Goal: Transaction & Acquisition: Purchase product/service

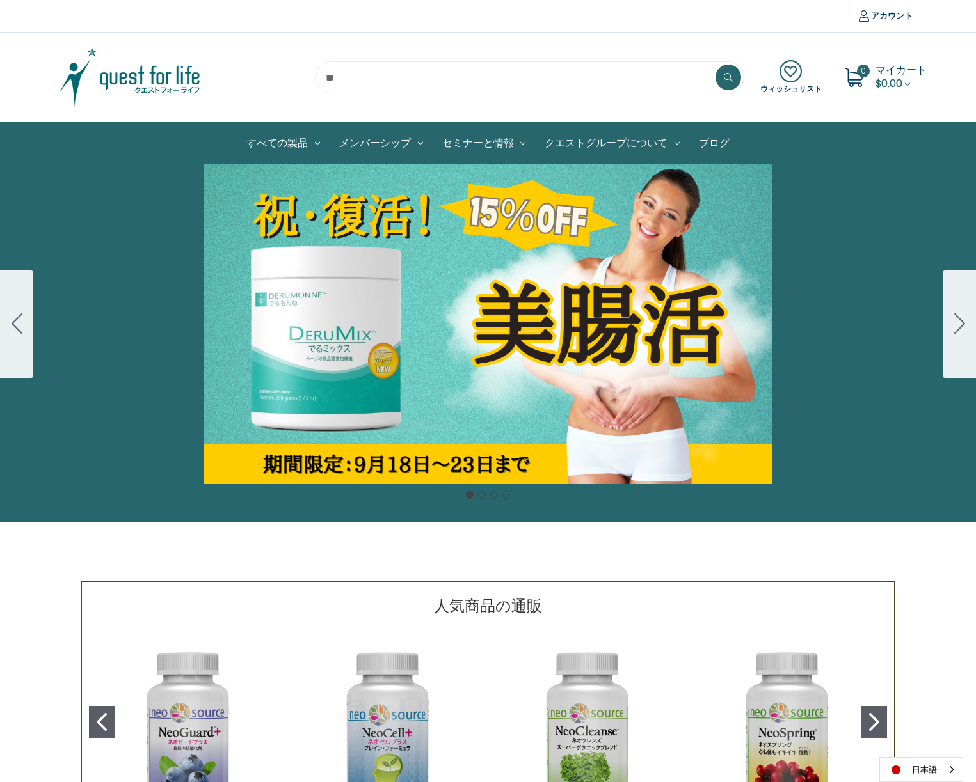
click at [335, 326] on div "カルーセル・タイトル カルーセルスライドに説明を追加します。複数の販売を促進するために使用することができます。 販売中" at bounding box center [488, 324] width 976 height 320
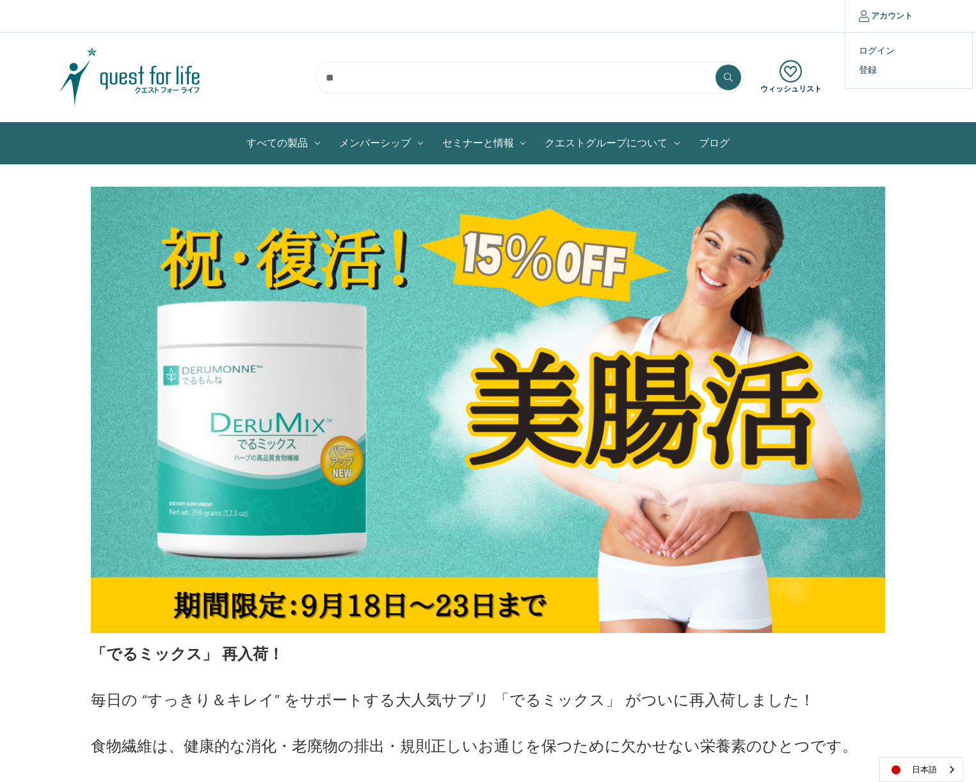
click at [887, 15] on link "アカウント" at bounding box center [884, 16] width 81 height 32
click at [874, 51] on link "ログイン" at bounding box center [908, 51] width 127 height 19
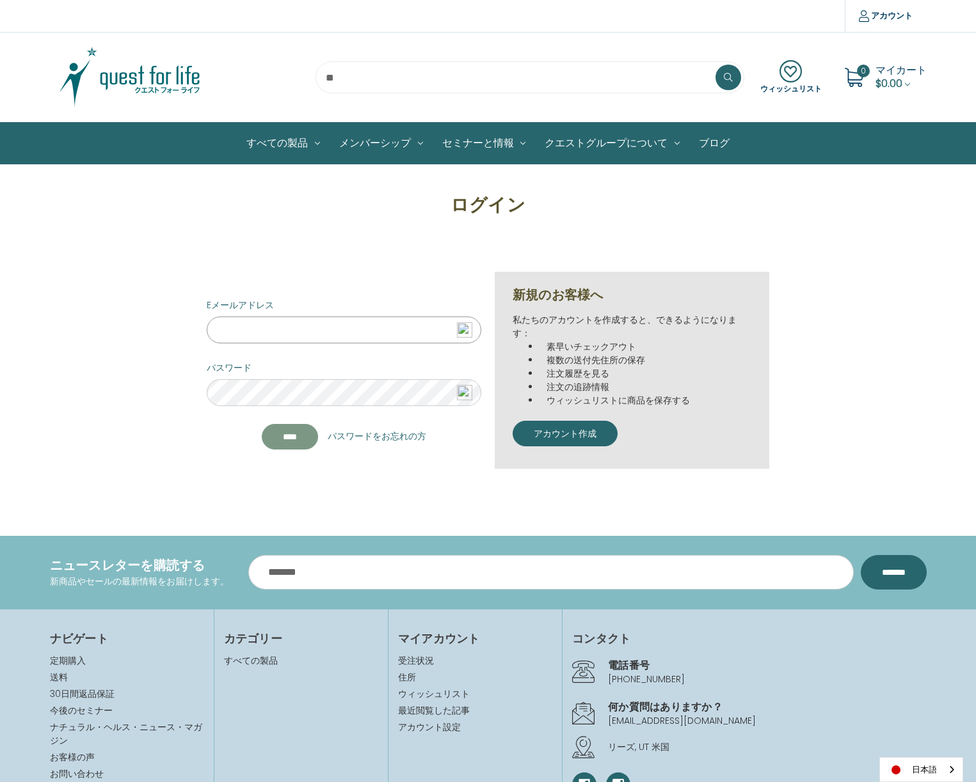
type input "**********"
click at [278, 439] on input "****" at bounding box center [290, 437] width 56 height 26
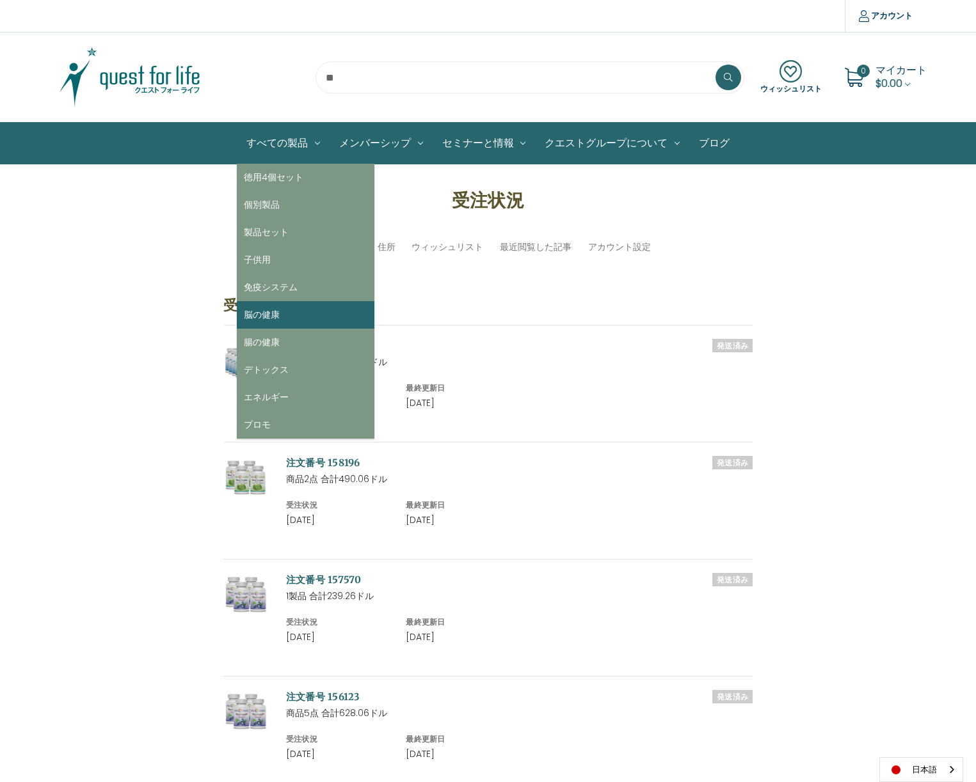
click at [255, 315] on link "脳の健康" at bounding box center [306, 315] width 138 height 28
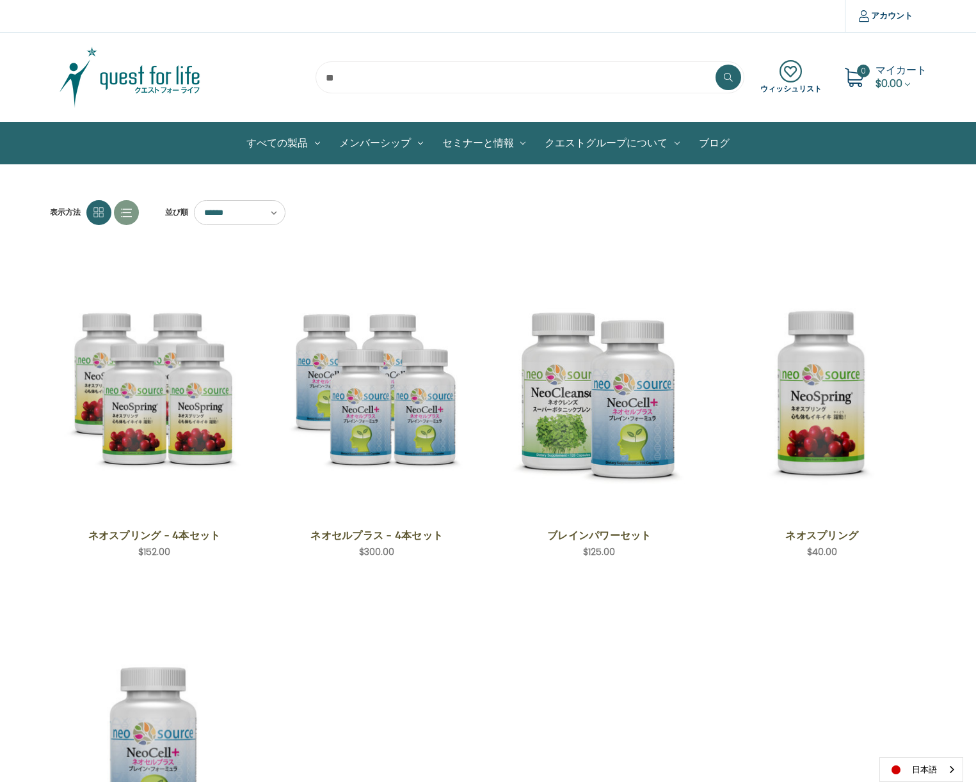
click at [242, 211] on select "****** ****** ****** ****** ***** ******* **** ****" at bounding box center [239, 212] width 91 height 25
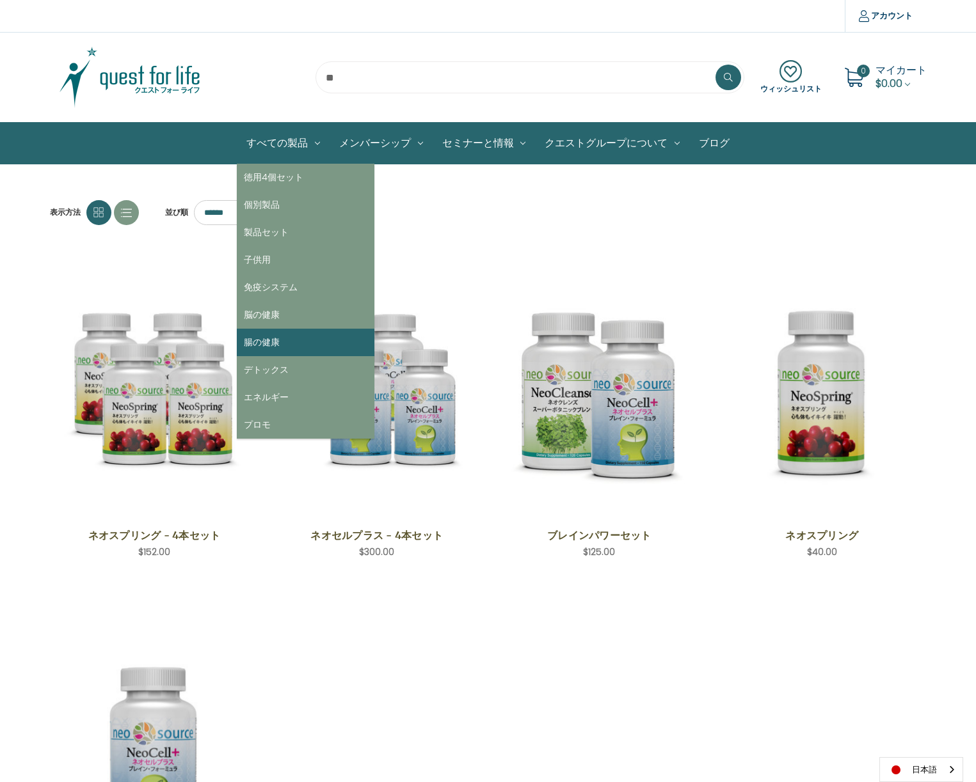
click at [282, 340] on link "腸の健康" at bounding box center [306, 343] width 138 height 28
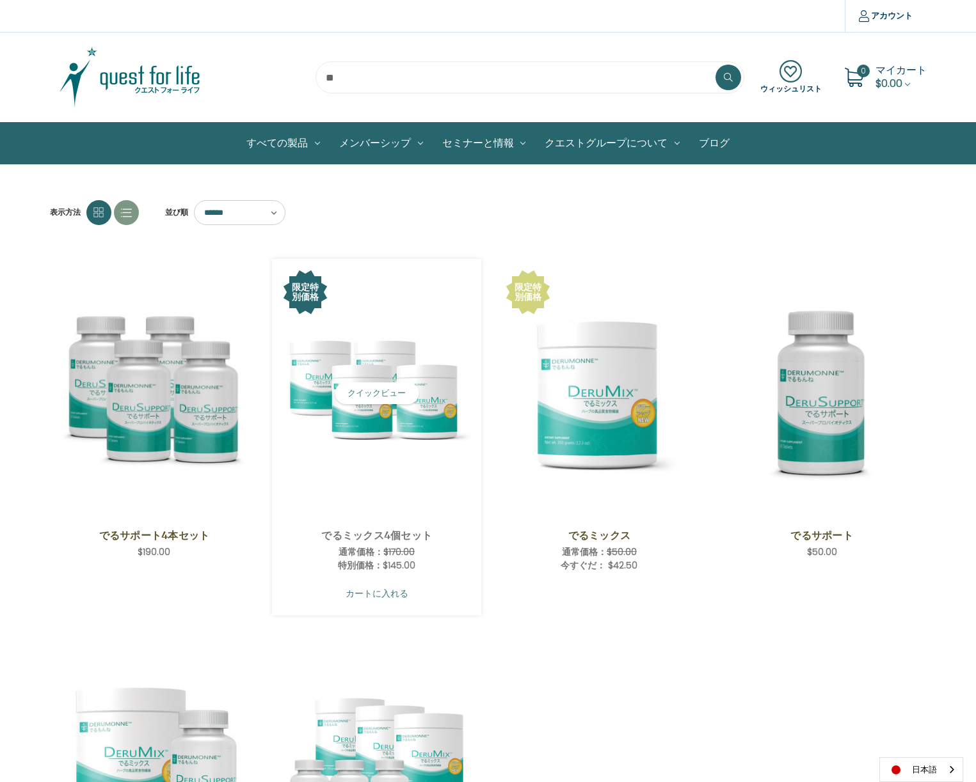
click at [357, 592] on link "カートに入れる" at bounding box center [376, 594] width 190 height 24
click at [378, 599] on link "カートに入れる" at bounding box center [376, 594] width 190 height 24
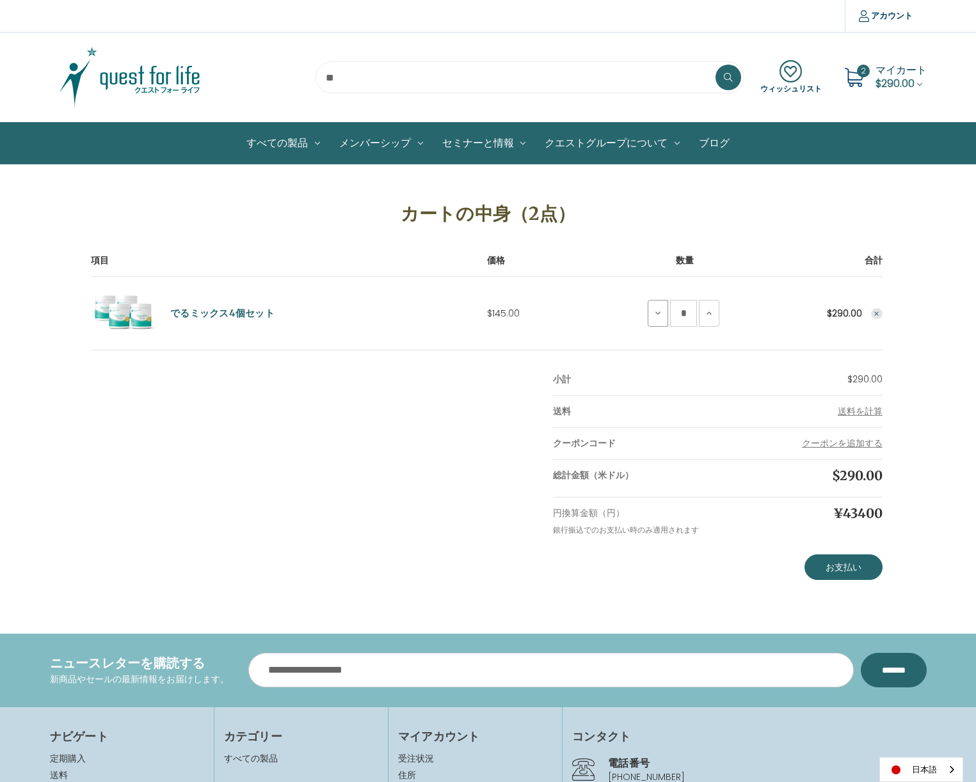
click at [656, 315] on icon at bounding box center [658, 313] width 10 height 10
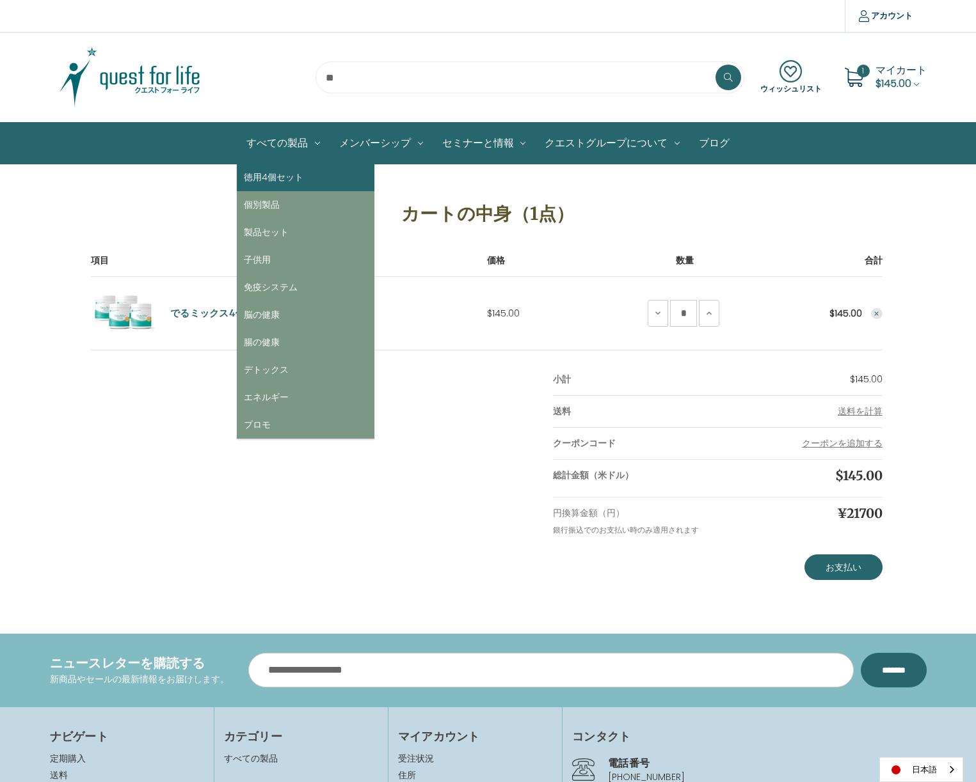
click at [273, 183] on link "徳用4個セット" at bounding box center [306, 178] width 138 height 28
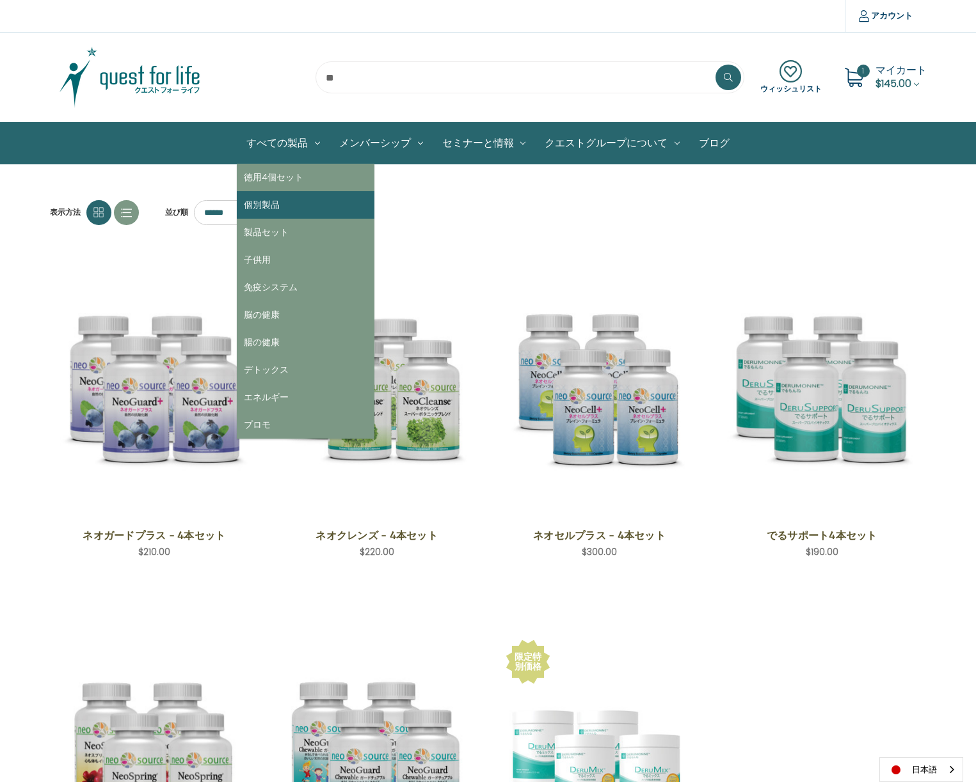
click at [278, 196] on link "個別製品" at bounding box center [306, 205] width 138 height 28
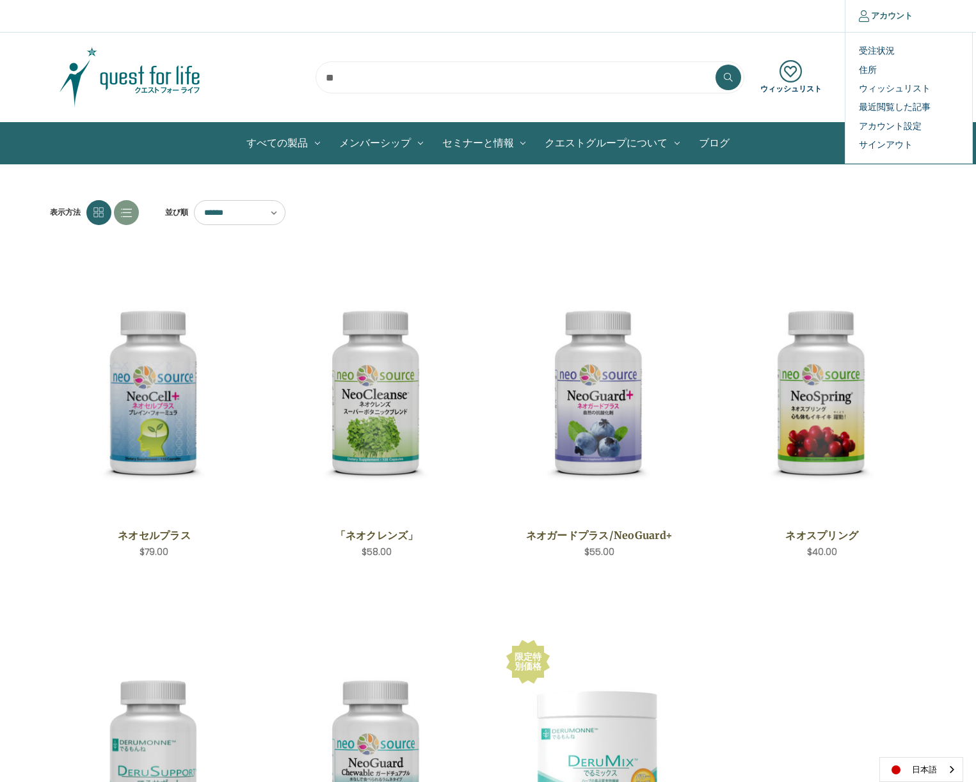
click at [878, 16] on link "アカウント" at bounding box center [884, 16] width 81 height 32
click at [890, 13] on link "アカウント" at bounding box center [884, 16] width 81 height 32
click at [883, 49] on link "受注状況" at bounding box center [908, 51] width 127 height 19
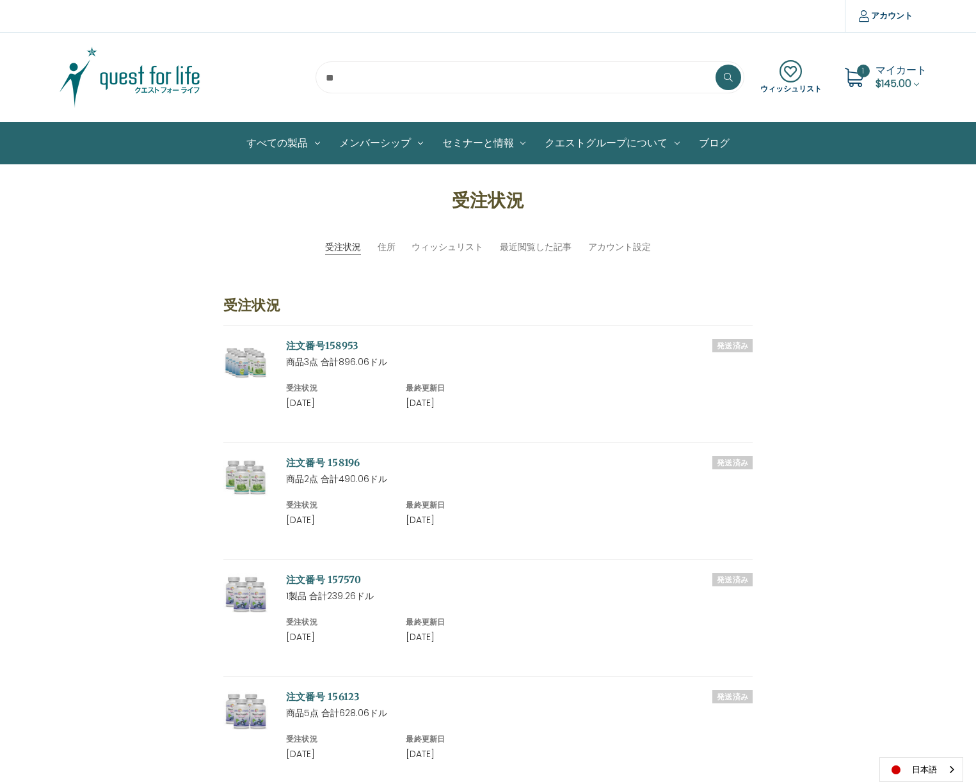
click at [312, 344] on link "注文番号158953" at bounding box center [322, 346] width 73 height 12
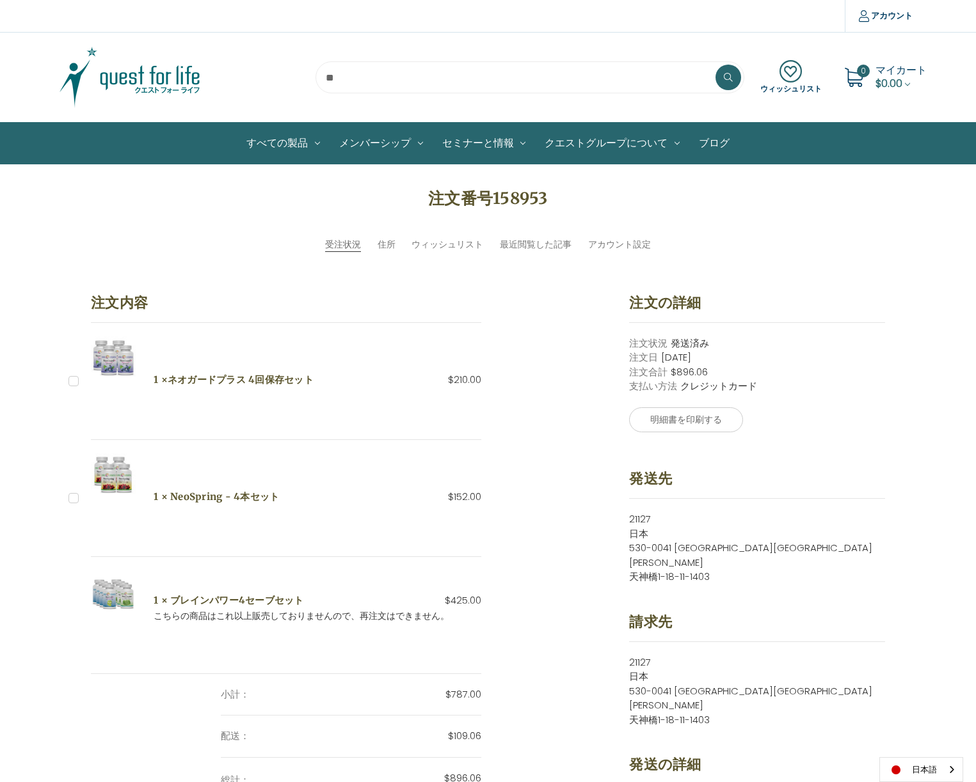
click at [896, 81] on span "$0.00" at bounding box center [888, 83] width 27 height 15
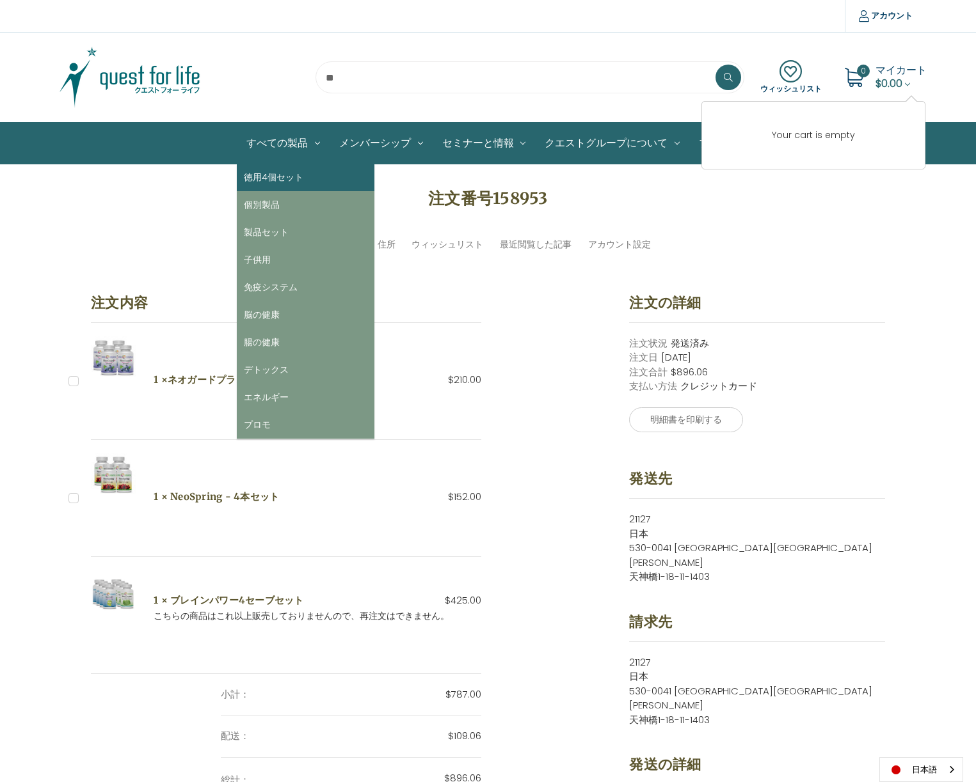
click at [283, 175] on link "徳用4個セット" at bounding box center [306, 178] width 138 height 28
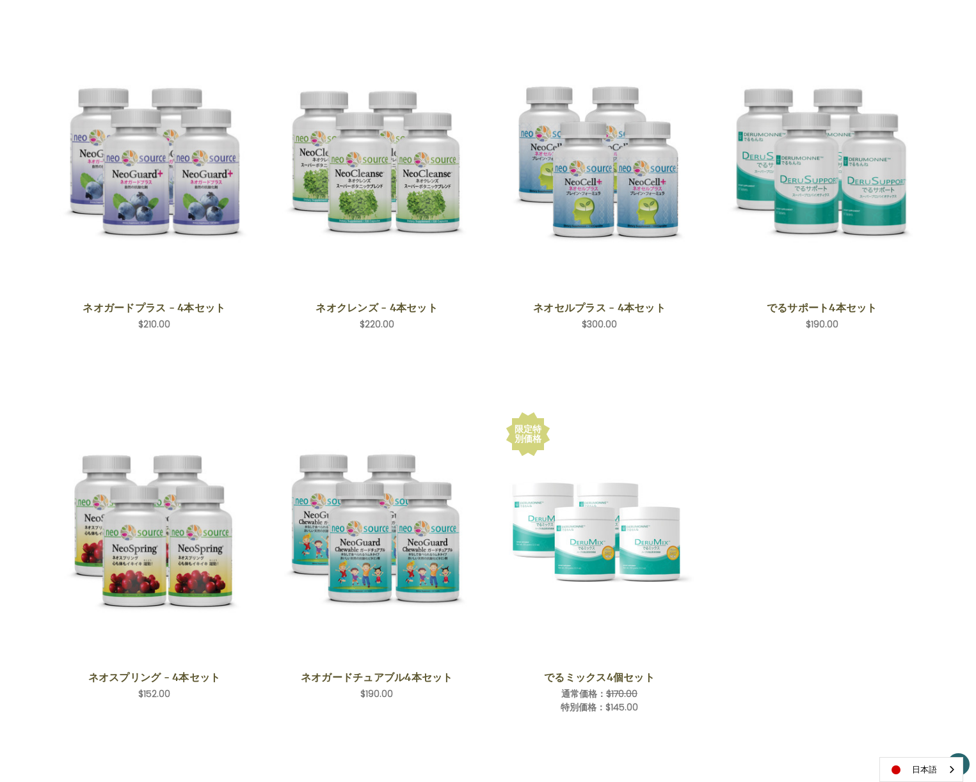
scroll to position [289, 0]
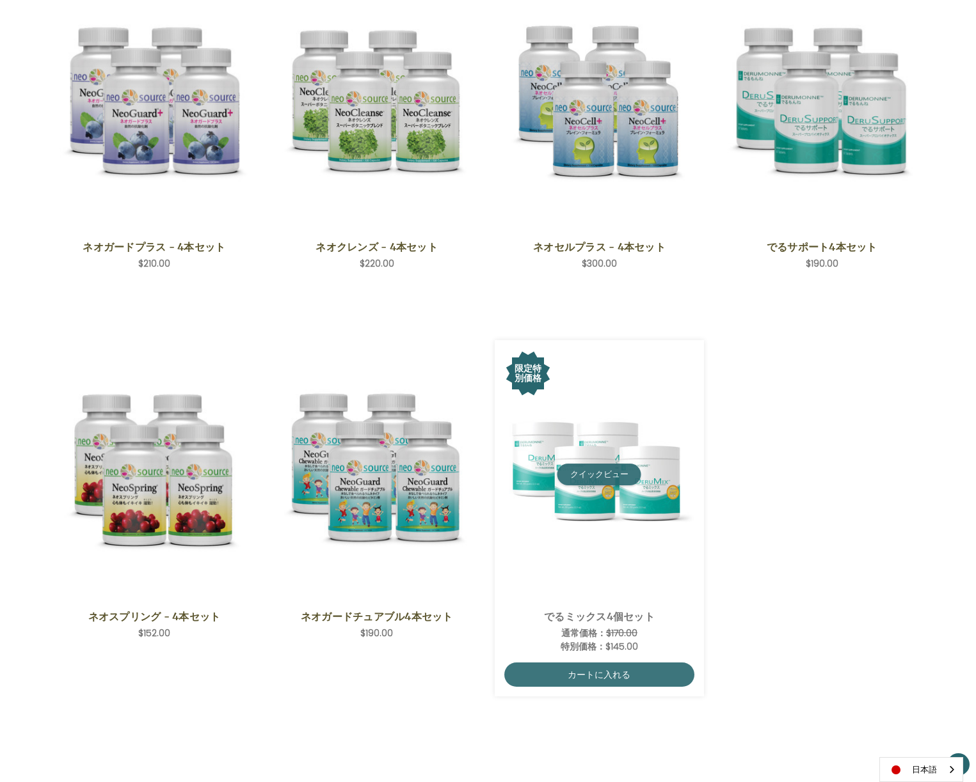
click at [580, 477] on button "クイックビュー" at bounding box center [599, 475] width 84 height 22
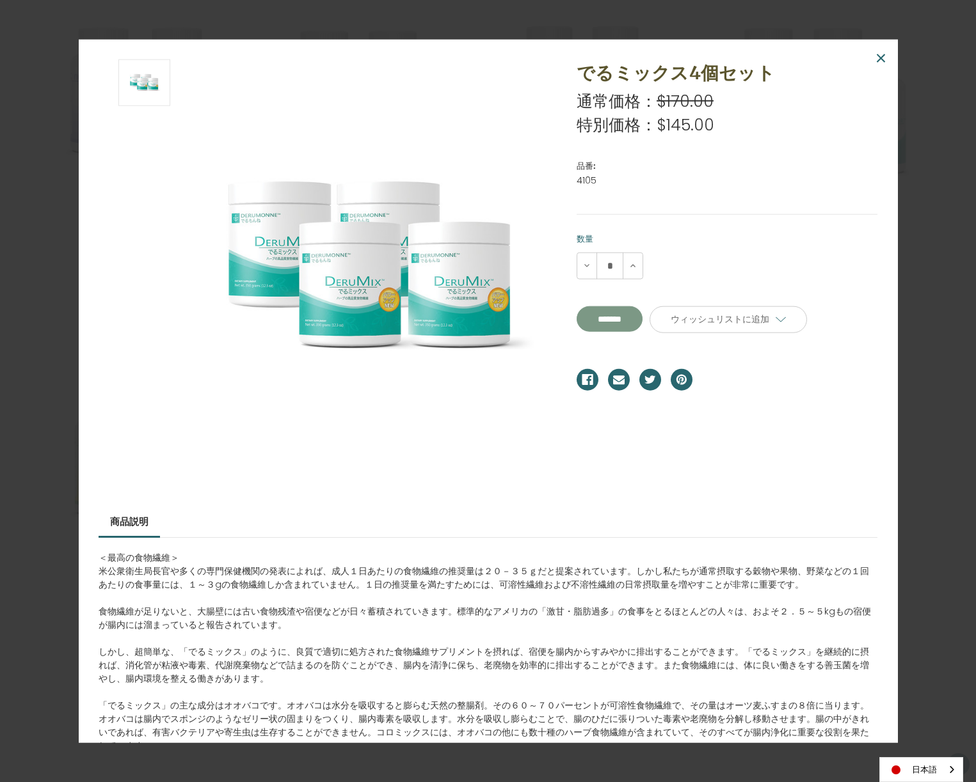
click at [615, 313] on input "**********" at bounding box center [609, 319] width 66 height 26
type input "*******"
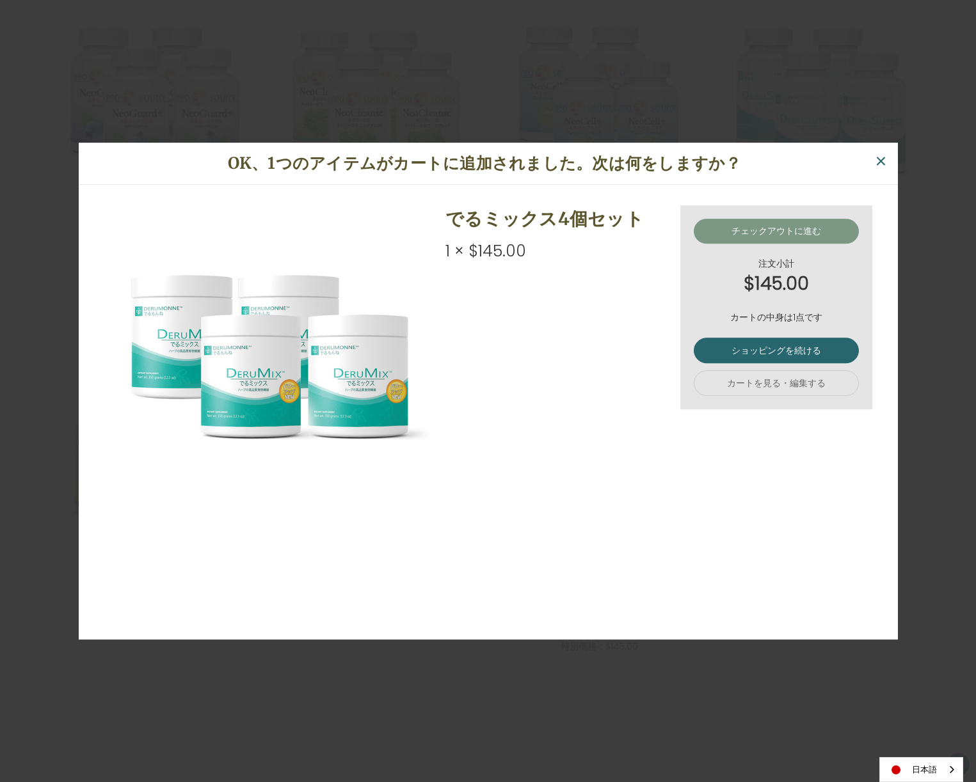
click at [761, 228] on link "チェックアウトに進む" at bounding box center [775, 232] width 165 height 26
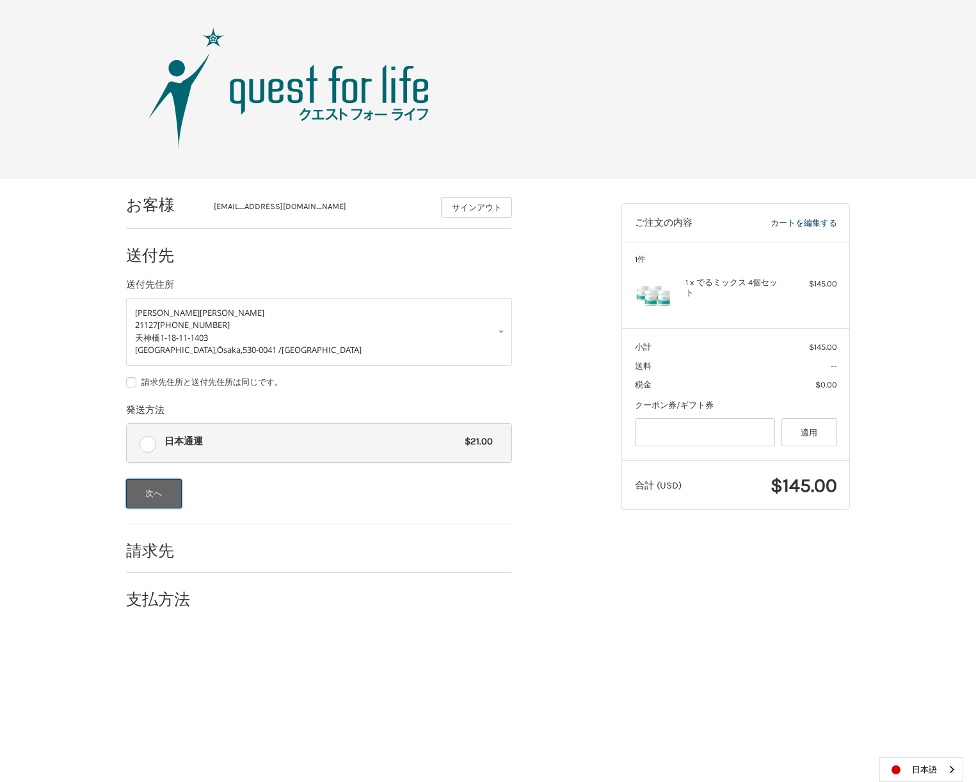
click at [148, 497] on button "次へ" at bounding box center [154, 493] width 56 height 29
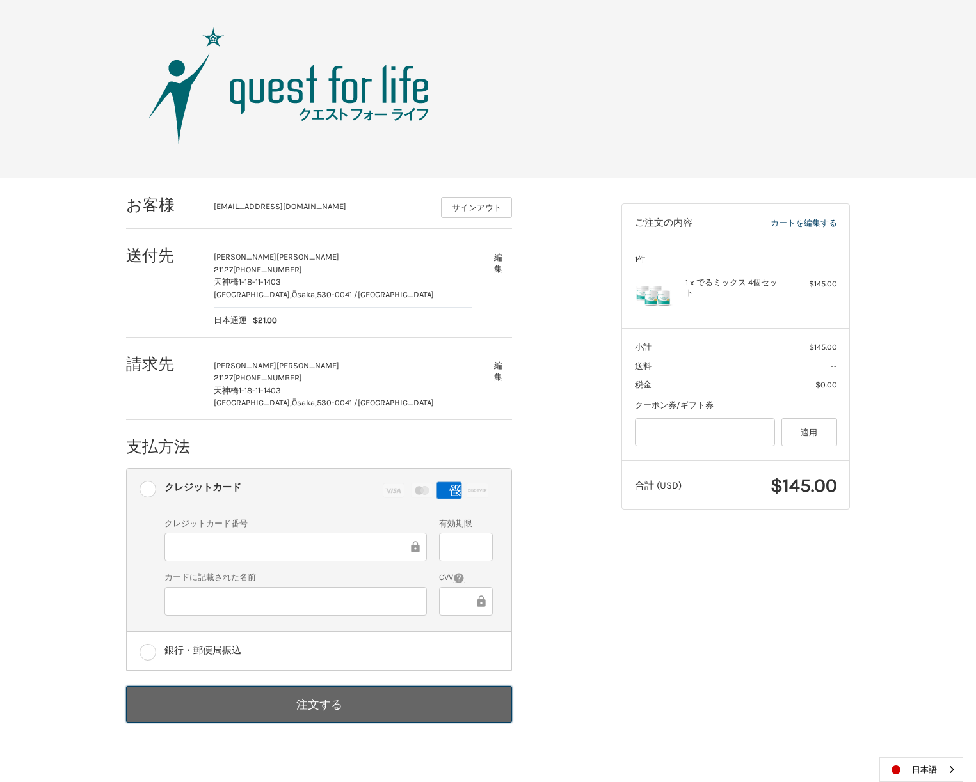
click at [320, 704] on button "注文する" at bounding box center [319, 704] width 386 height 36
